Goal: Find specific page/section: Find specific page/section

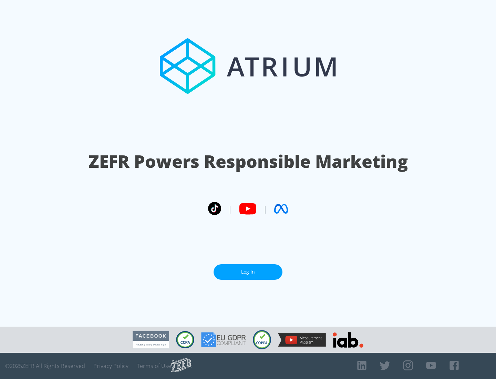
click at [248, 272] on link "Log In" at bounding box center [248, 272] width 69 height 16
